Goal: Entertainment & Leisure: Consume media (video, audio)

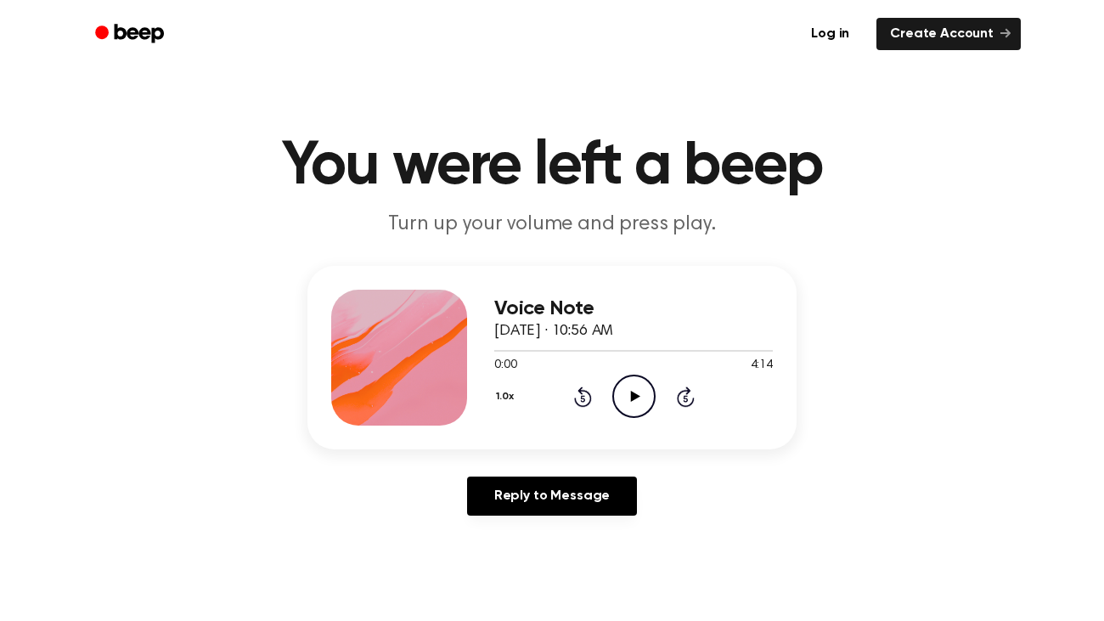
click at [637, 393] on icon "Play Audio" at bounding box center [634, 396] width 43 height 43
drag, startPoint x: 557, startPoint y: 347, endPoint x: 542, endPoint y: 349, distance: 15.5
click at [542, 349] on div at bounding box center [633, 350] width 279 height 14
click at [638, 399] on icon "Play Audio" at bounding box center [634, 396] width 43 height 43
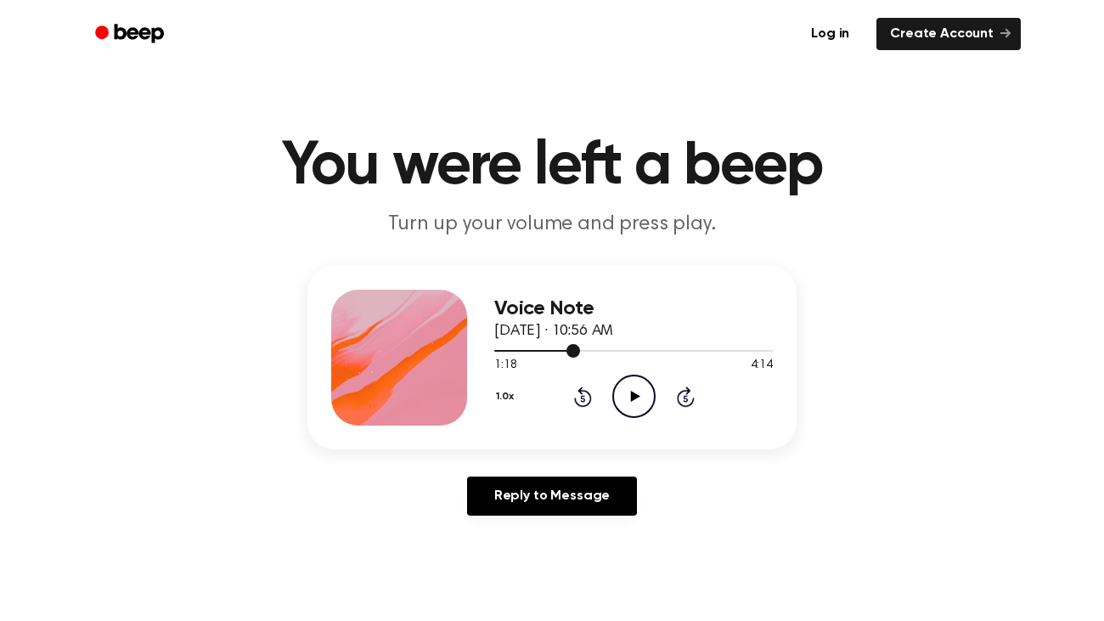
click at [567, 349] on span at bounding box center [574, 351] width 14 height 14
click at [630, 385] on icon "Pause Audio" at bounding box center [634, 396] width 43 height 43
click at [630, 385] on icon "Play Audio" at bounding box center [634, 396] width 43 height 43
click at [630, 385] on icon "Pause Audio" at bounding box center [634, 396] width 43 height 43
